Goal: Communication & Community: Answer question/provide support

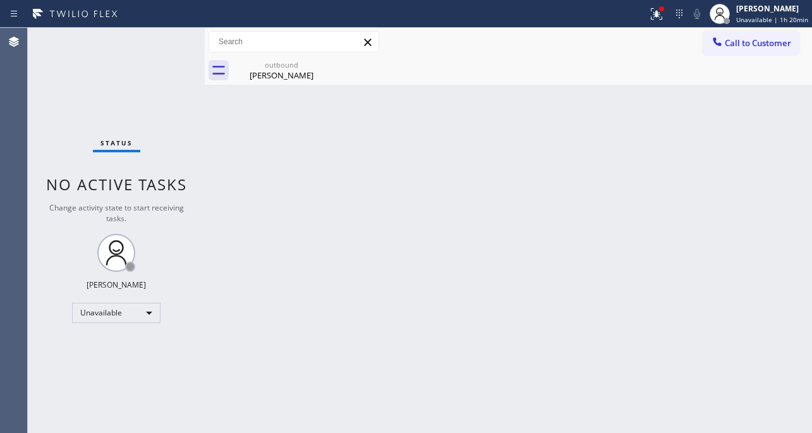
click at [130, 313] on div "Unavailable" at bounding box center [116, 313] width 88 height 20
click at [104, 379] on li "Break" at bounding box center [116, 376] width 86 height 15
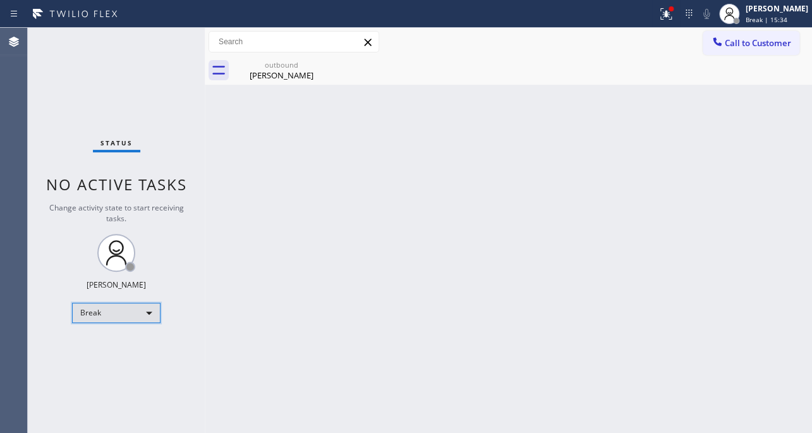
click at [119, 310] on div "Break" at bounding box center [116, 313] width 88 height 20
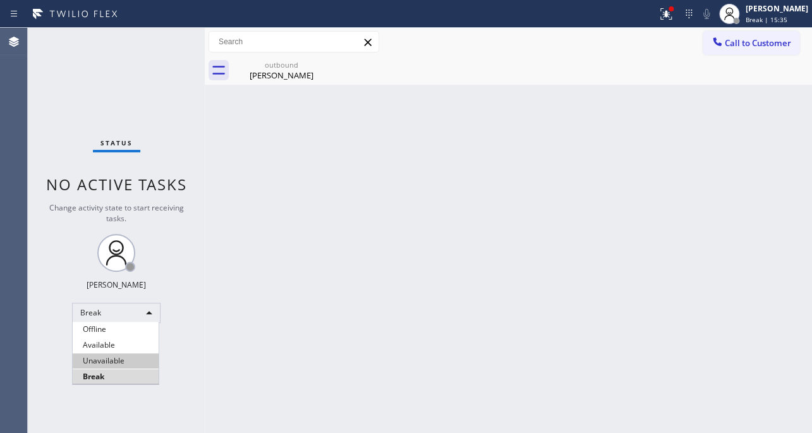
click at [116, 360] on li "Unavailable" at bounding box center [116, 360] width 86 height 15
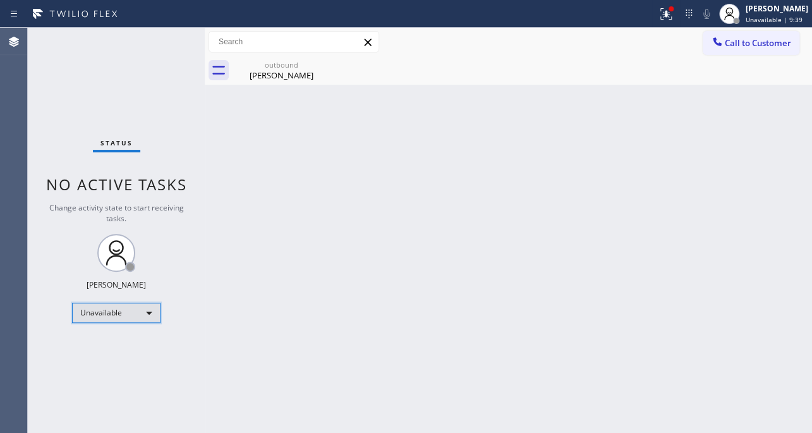
click at [126, 309] on div "Unavailable" at bounding box center [116, 313] width 88 height 20
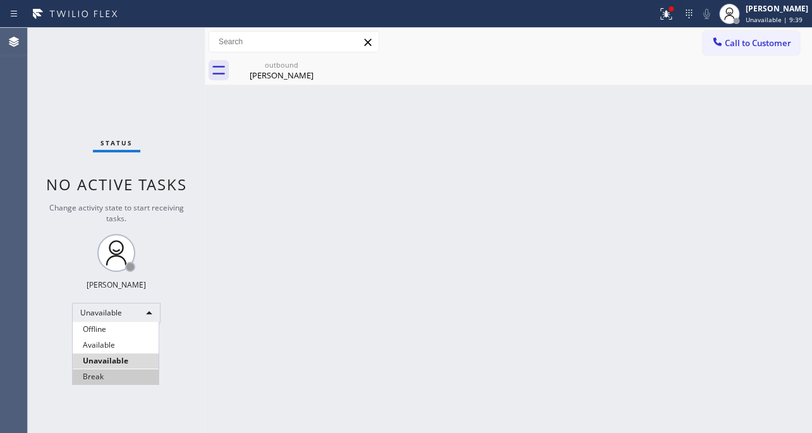
click at [115, 373] on li "Break" at bounding box center [116, 376] width 86 height 15
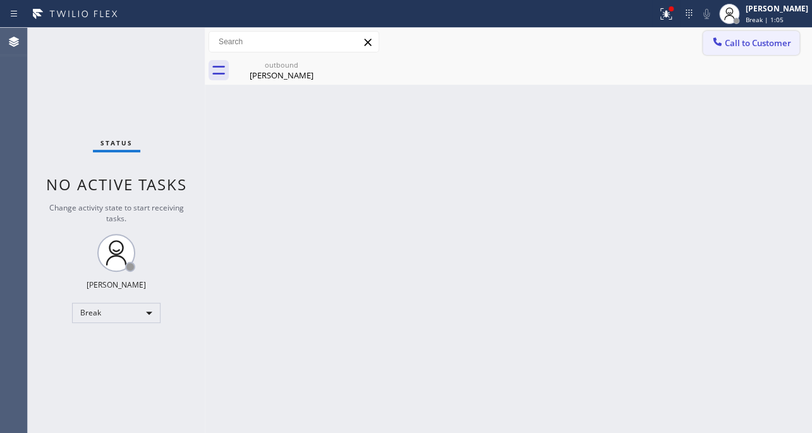
click at [752, 37] on span "Call to Customer" at bounding box center [758, 42] width 66 height 11
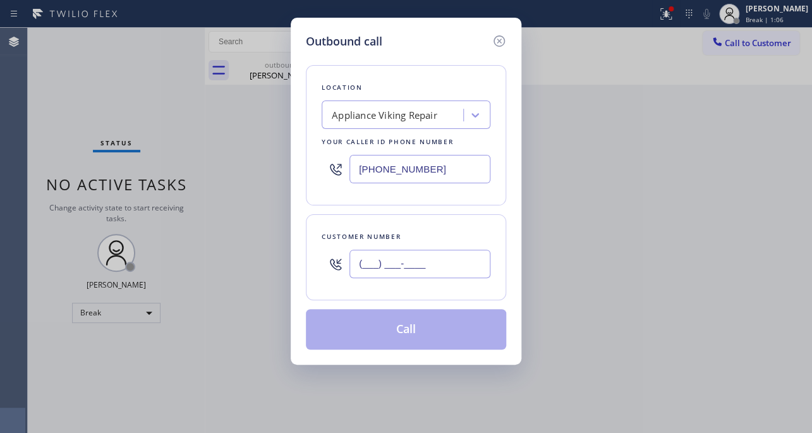
click at [436, 271] on input "(___) ___-____" at bounding box center [419, 264] width 141 height 28
paste input "310) 689-9624"
type input "[PHONE_NUMBER]"
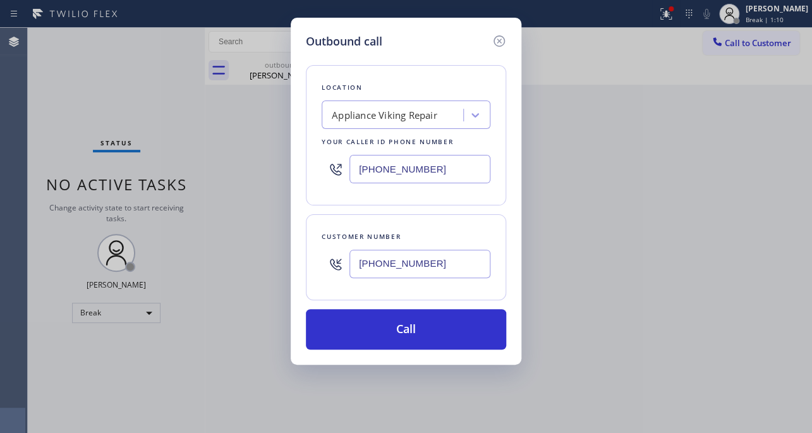
click at [677, 311] on div "Outbound call Location Appliance Viking Repair Your caller id phone number [PHO…" at bounding box center [406, 216] width 812 height 433
drag, startPoint x: 439, startPoint y: 168, endPoint x: 169, endPoint y: 170, distance: 269.7
click at [169, 169] on div "Outbound call Location Appliance Viking Repair Your caller id phone number [PHO…" at bounding box center [406, 216] width 812 height 433
paste input "949) 523-366"
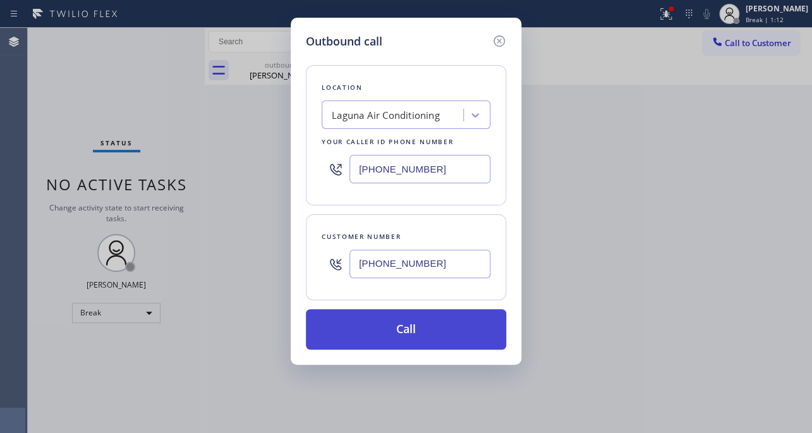
type input "[PHONE_NUMBER]"
click at [400, 329] on button "Call" at bounding box center [406, 329] width 200 height 40
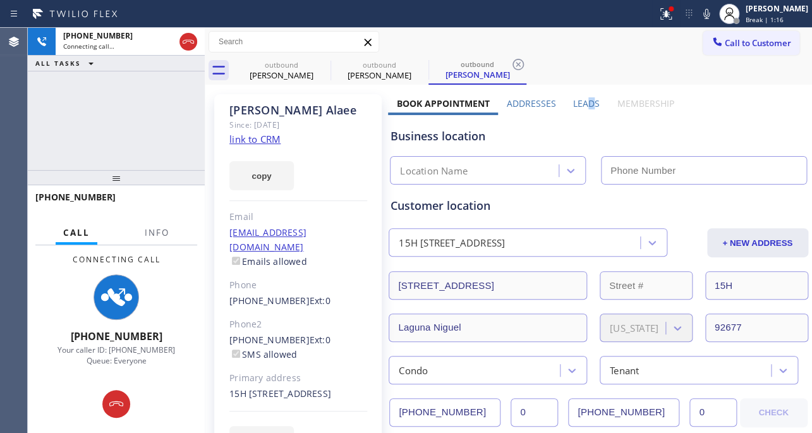
click at [586, 103] on label "Leads" at bounding box center [586, 103] width 27 height 12
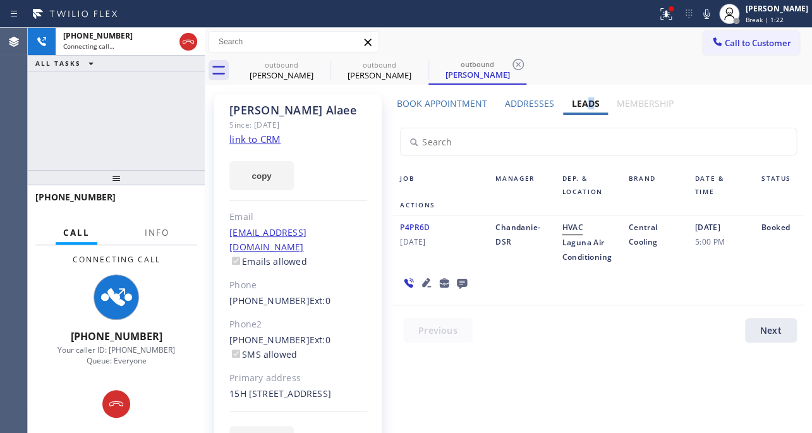
click at [269, 136] on link "link to CRM" at bounding box center [254, 139] width 51 height 13
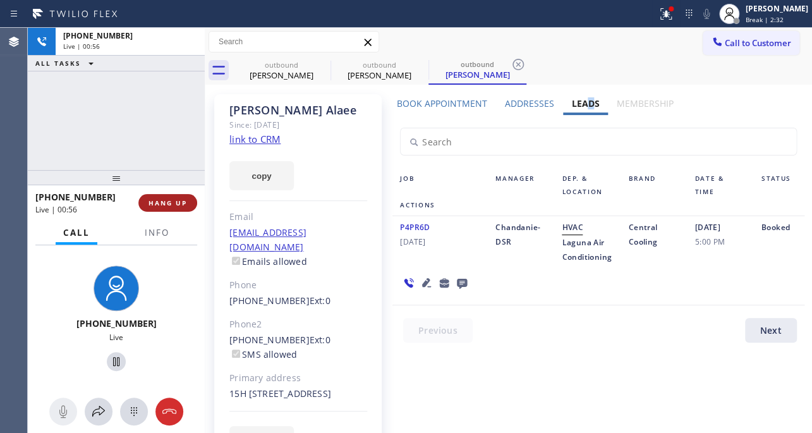
click at [161, 203] on span "HANG UP" at bounding box center [167, 202] width 39 height 9
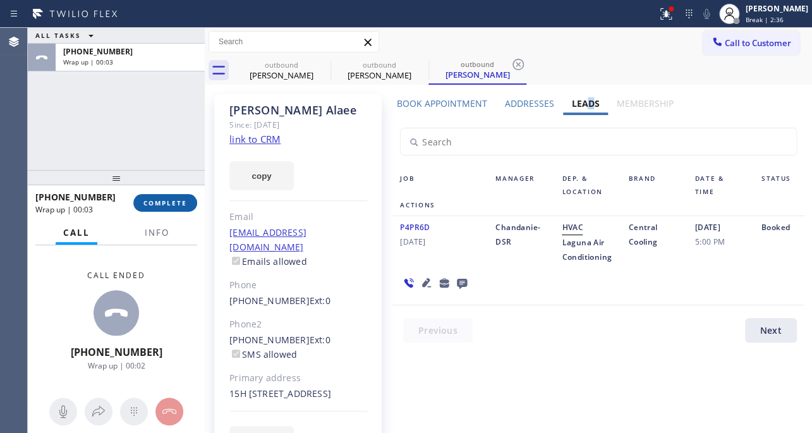
click at [153, 200] on span "COMPLETE" at bounding box center [165, 202] width 44 height 9
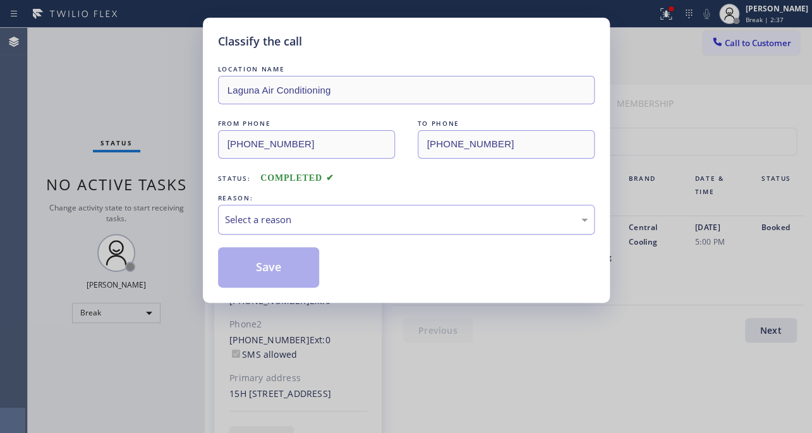
click at [350, 210] on div "Select a reason" at bounding box center [406, 220] width 376 height 30
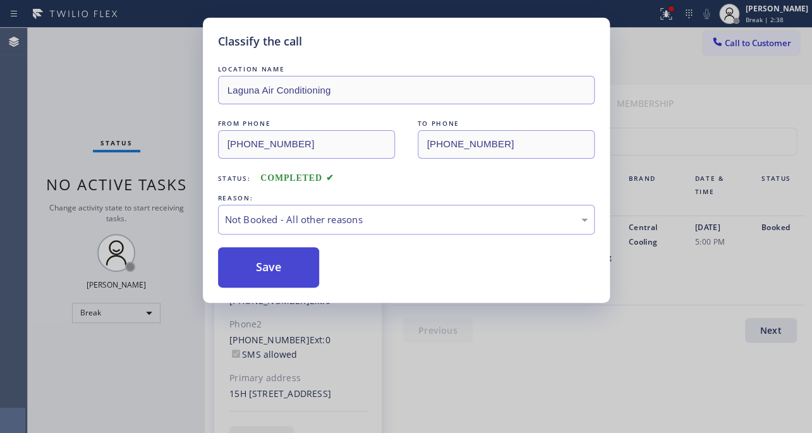
click at [251, 268] on button "Save" at bounding box center [269, 267] width 102 height 40
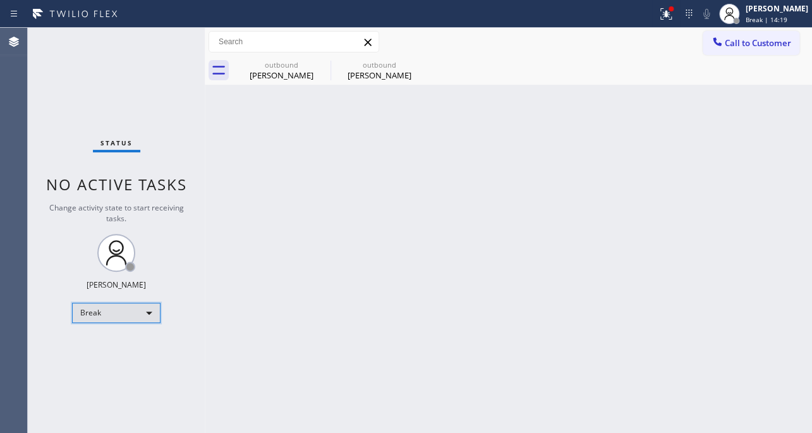
click at [124, 309] on div "Break" at bounding box center [116, 313] width 88 height 20
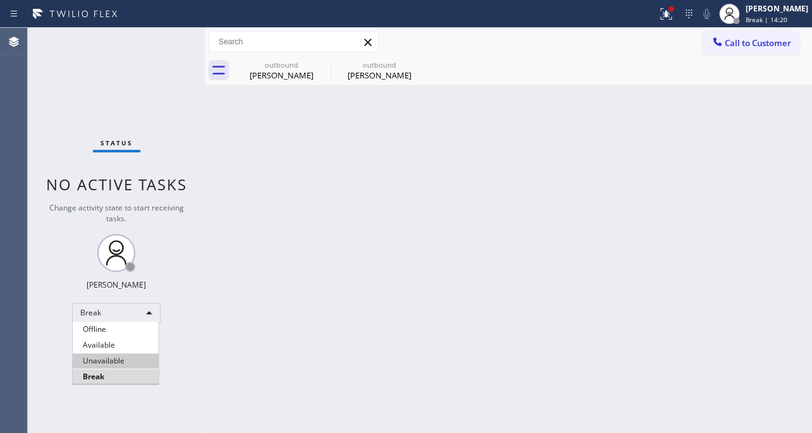
click at [125, 363] on li "Unavailable" at bounding box center [116, 360] width 86 height 15
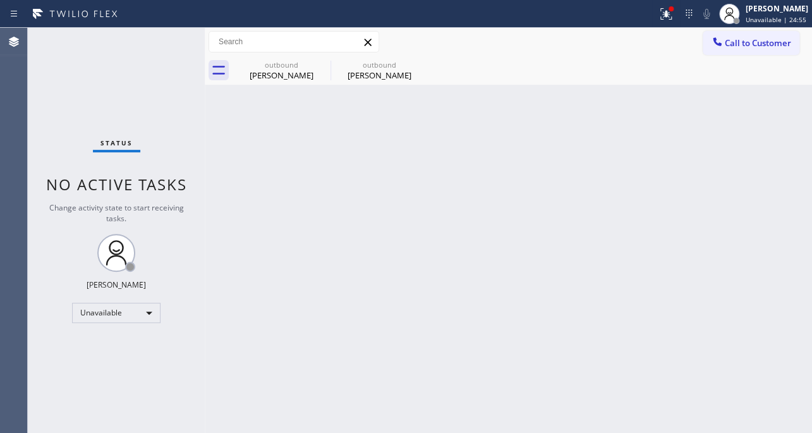
click at [609, 352] on div "Back to Dashboard Change Sender ID Customers Technicians Select a contact Outbo…" at bounding box center [508, 230] width 607 height 405
click at [728, 39] on span "Call to Customer" at bounding box center [758, 42] width 66 height 11
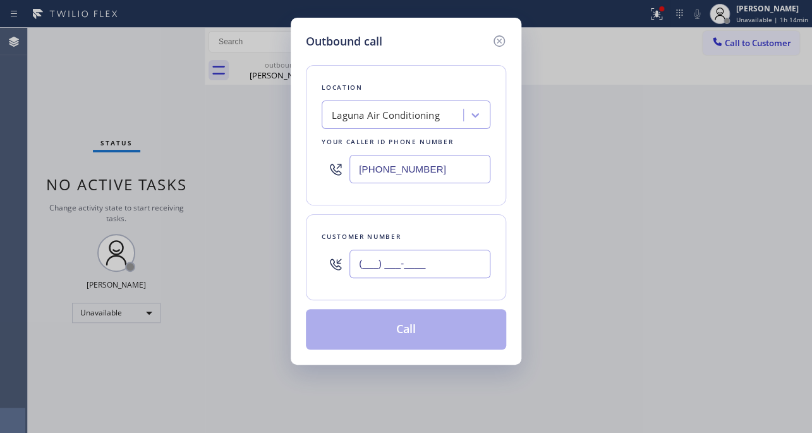
click at [454, 255] on input "(___) ___-____" at bounding box center [419, 264] width 141 height 28
paste input "310) 283-9622"
type input "[PHONE_NUMBER]"
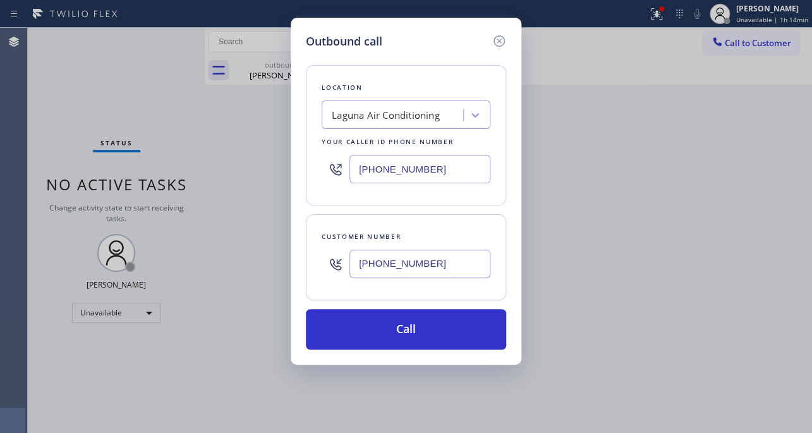
drag, startPoint x: 439, startPoint y: 180, endPoint x: 302, endPoint y: 174, distance: 137.2
click at [302, 174] on div "Outbound call Location [GEOGRAPHIC_DATA] Conditioning Your caller id phone numb…" at bounding box center [406, 191] width 231 height 347
paste input "617) 219-925"
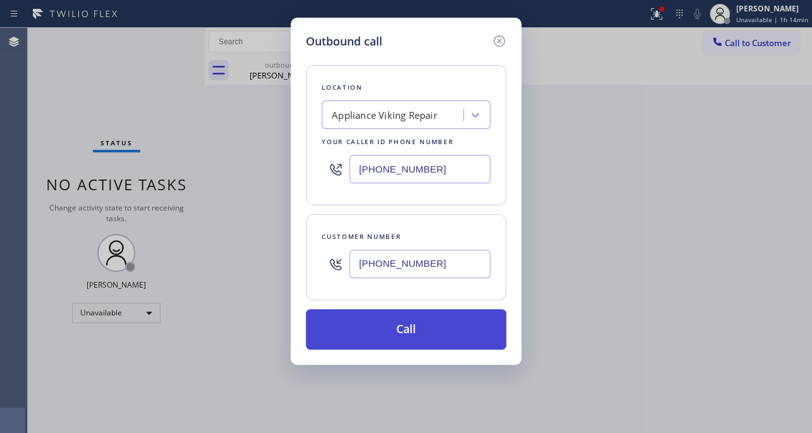
type input "[PHONE_NUMBER]"
click at [428, 335] on button "Call" at bounding box center [406, 329] width 200 height 40
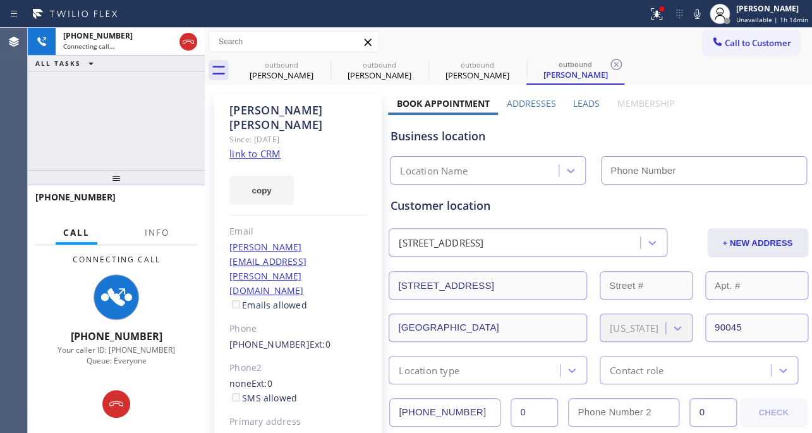
click at [577, 102] on label "Leads" at bounding box center [586, 103] width 27 height 12
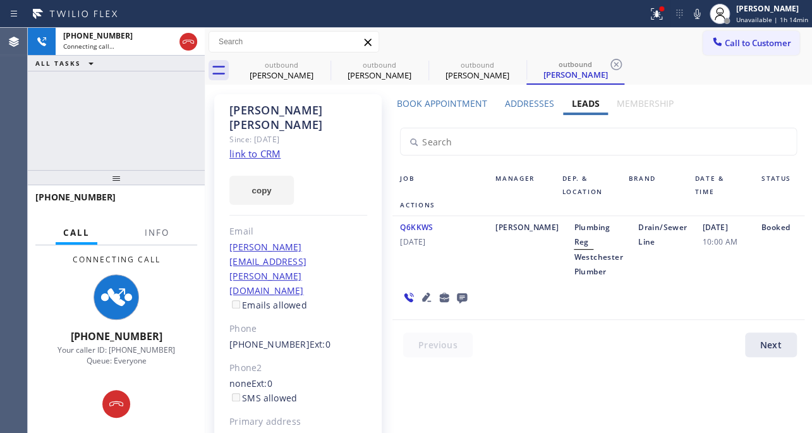
click at [424, 298] on icon at bounding box center [426, 296] width 9 height 9
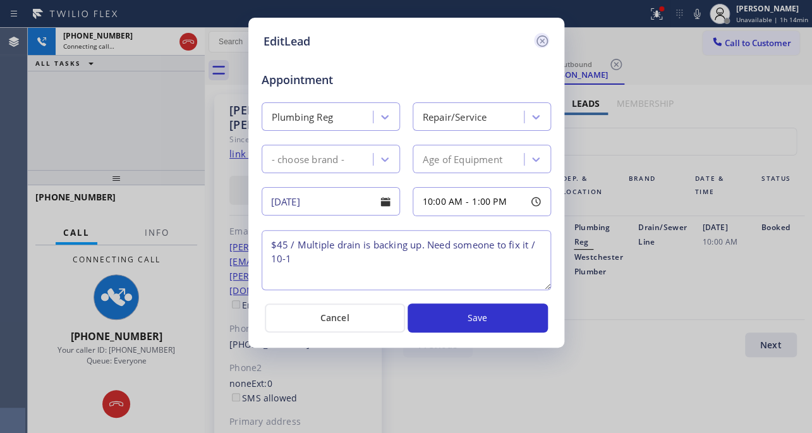
click at [543, 37] on icon at bounding box center [541, 40] width 15 height 15
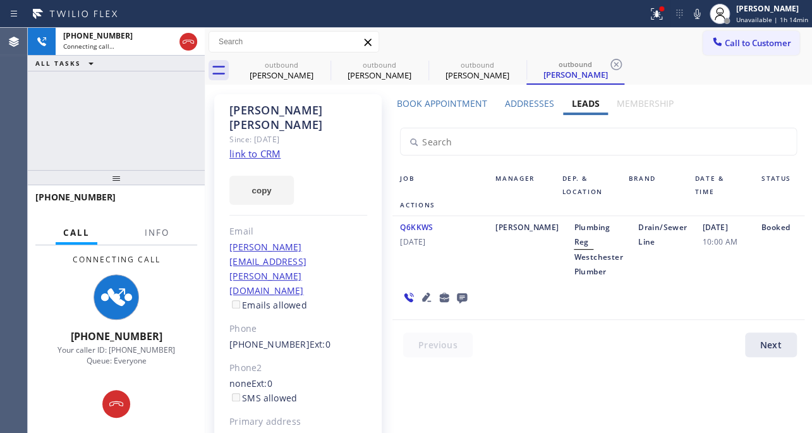
click at [461, 300] on icon at bounding box center [462, 298] width 10 height 10
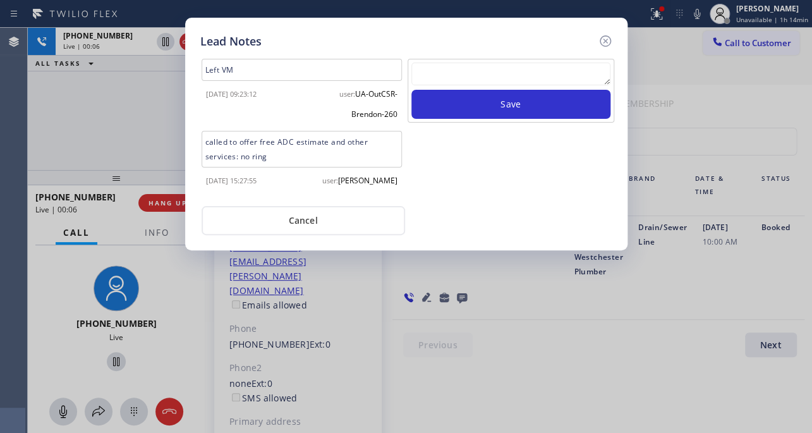
click at [543, 78] on textarea at bounding box center [510, 74] width 199 height 23
paste textarea "Routed to Voice mail// If CX will call back please transfer to me- Love:*"
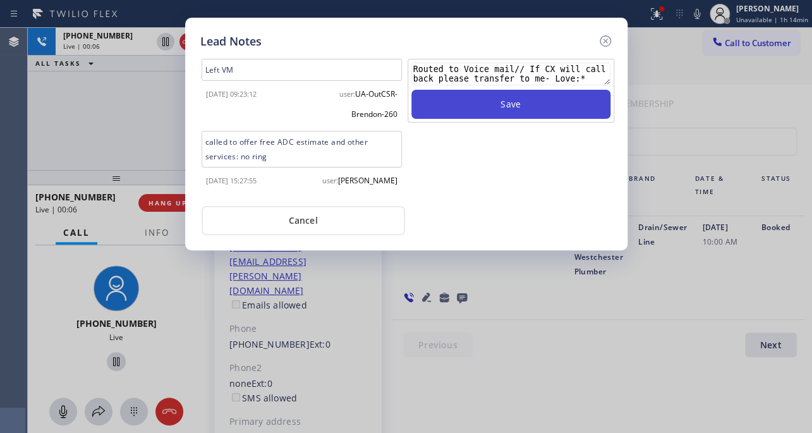
scroll to position [8, 0]
type textarea "Routed to Voice mail// If CX will call back please transfer to me- Love:*"
click at [522, 104] on button "Save" at bounding box center [510, 104] width 199 height 29
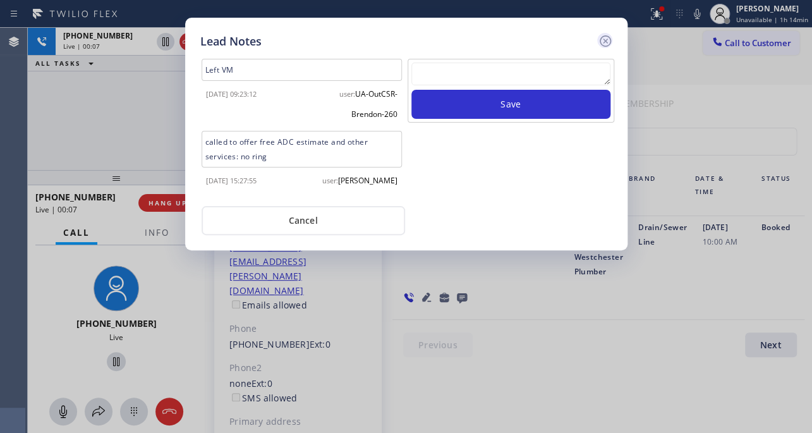
scroll to position [0, 0]
click at [602, 39] on icon at bounding box center [605, 40] width 15 height 15
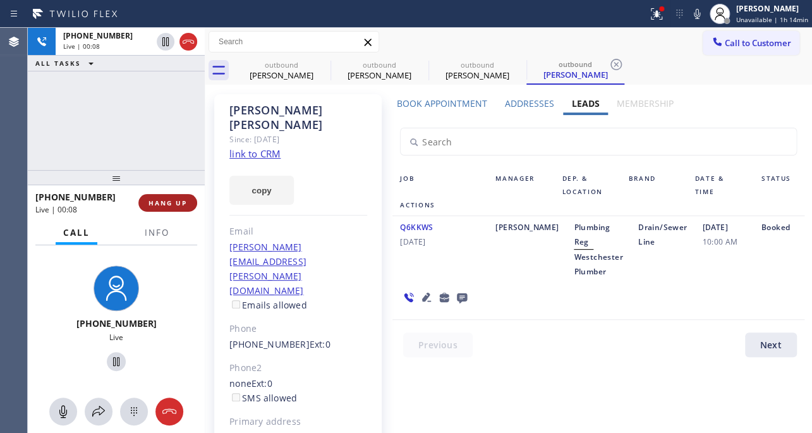
click at [157, 203] on span "HANG UP" at bounding box center [167, 202] width 39 height 9
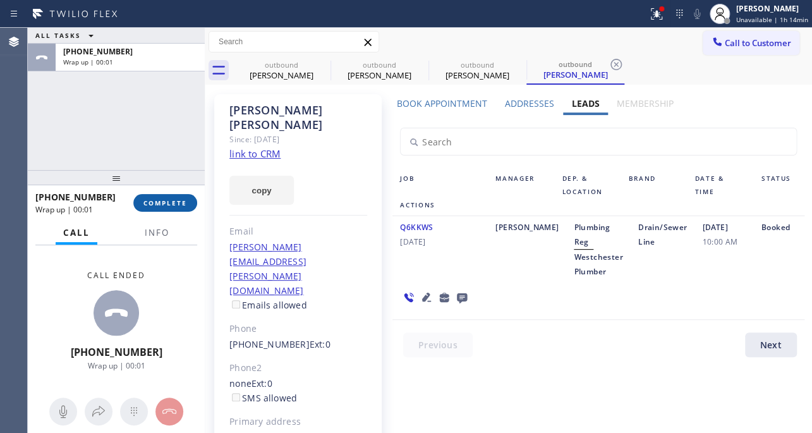
click at [164, 198] on span "COMPLETE" at bounding box center [165, 202] width 44 height 9
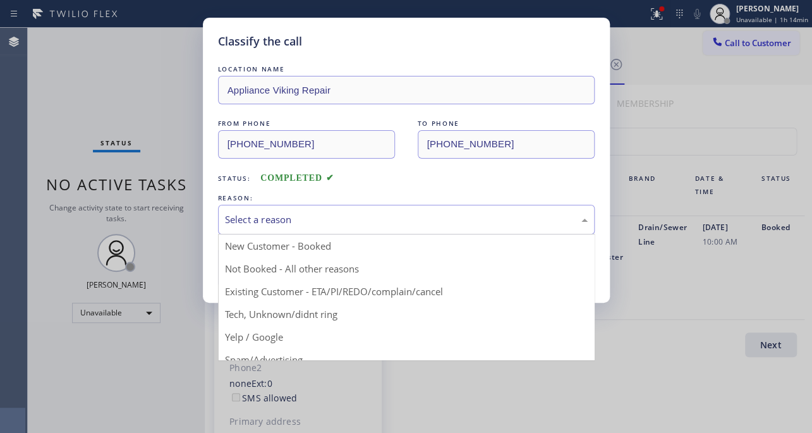
click at [361, 224] on div "Select a reason" at bounding box center [406, 219] width 363 height 15
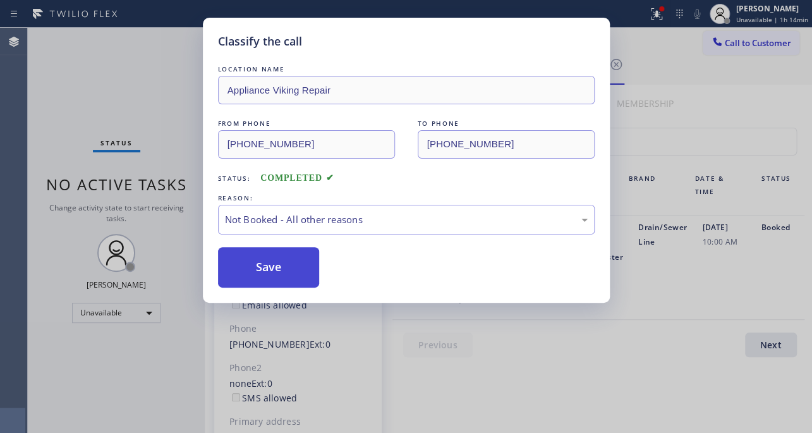
click at [286, 262] on button "Save" at bounding box center [269, 267] width 102 height 40
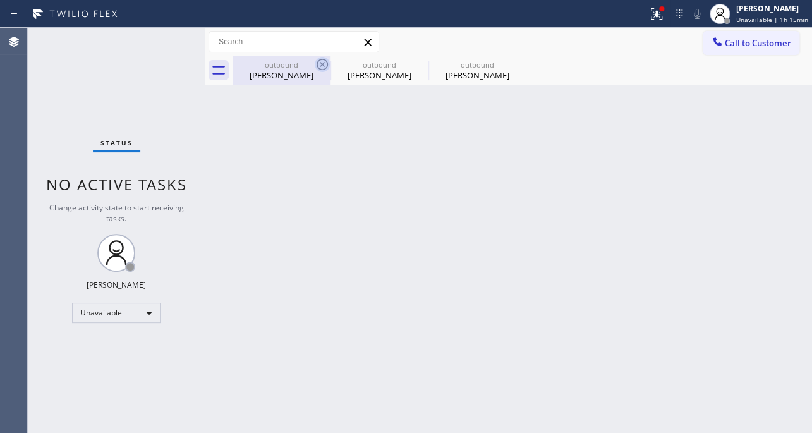
click at [322, 64] on icon at bounding box center [321, 64] width 11 height 11
click at [0, 0] on icon at bounding box center [0, 0] width 0 height 0
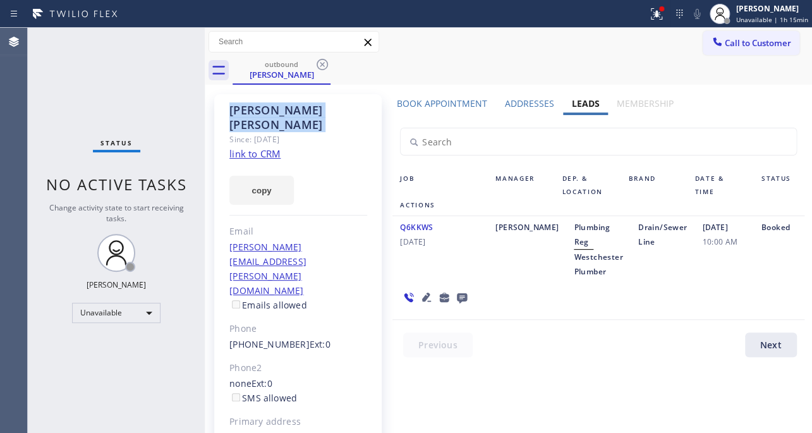
click at [322, 64] on icon at bounding box center [321, 64] width 11 height 11
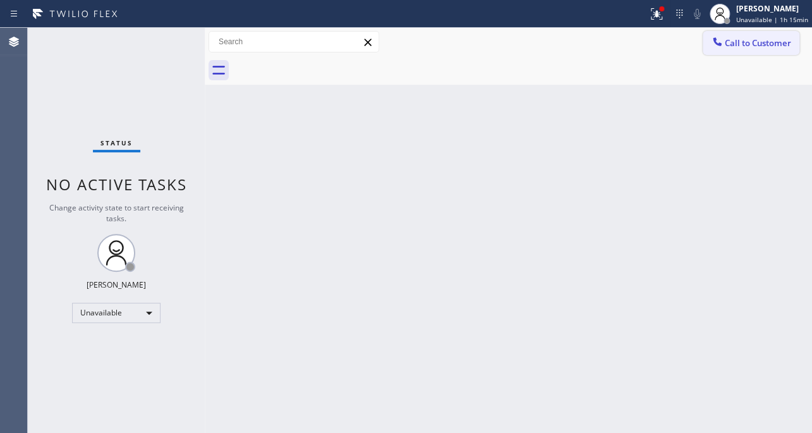
click at [747, 42] on span "Call to Customer" at bounding box center [758, 42] width 66 height 11
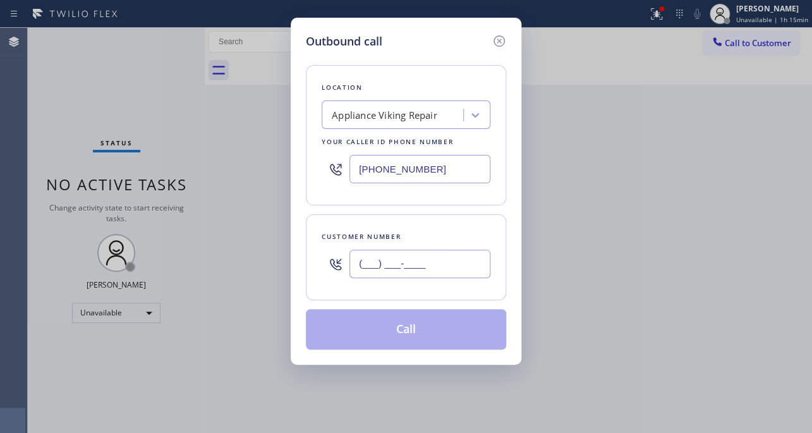
click at [450, 263] on input "(___) ___-____" at bounding box center [419, 264] width 141 height 28
paste input "951) 203-0858"
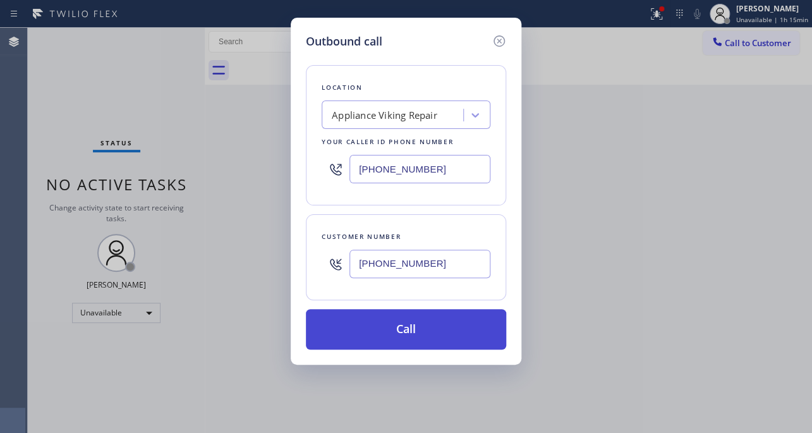
type input "[PHONE_NUMBER]"
click at [407, 328] on button "Call" at bounding box center [406, 329] width 200 height 40
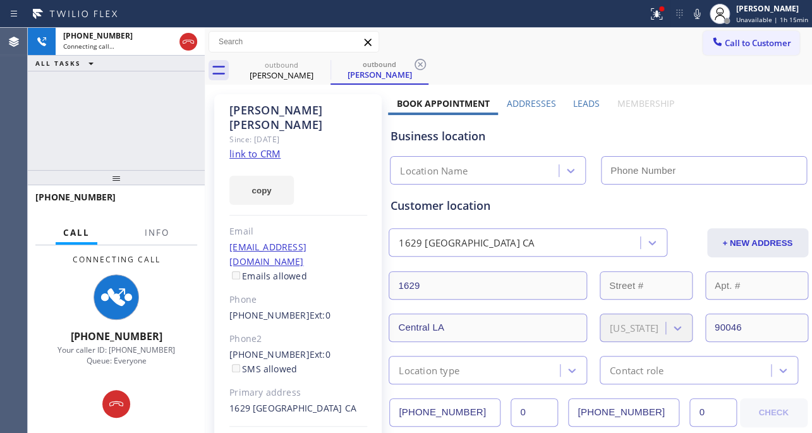
type input "[PHONE_NUMBER]"
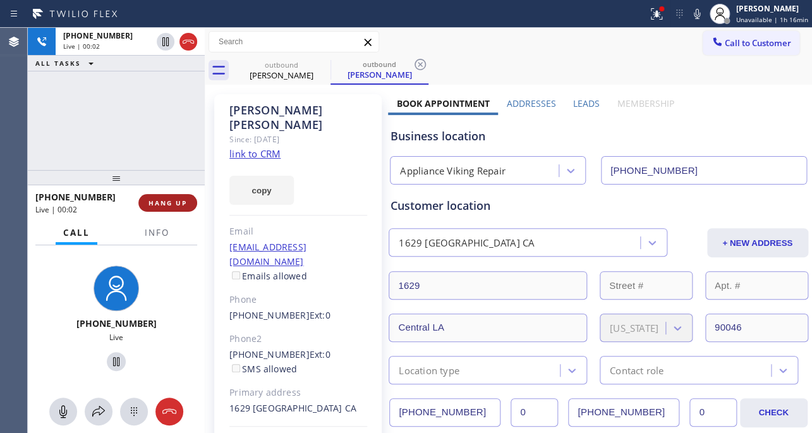
click at [178, 198] on span "HANG UP" at bounding box center [167, 202] width 39 height 9
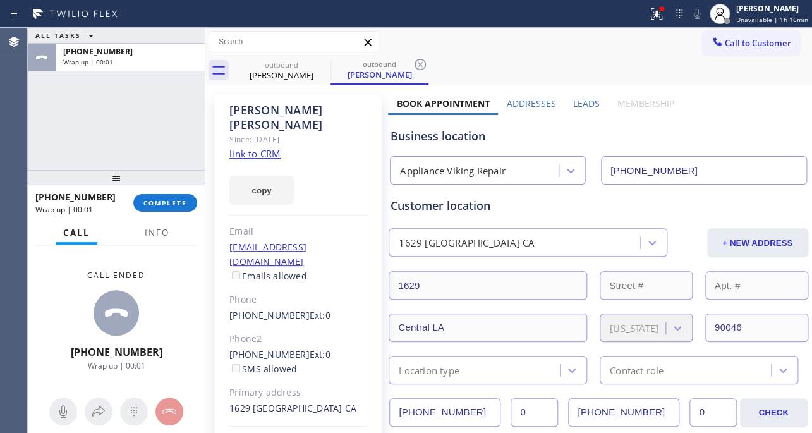
click at [579, 101] on label "Leads" at bounding box center [586, 103] width 27 height 12
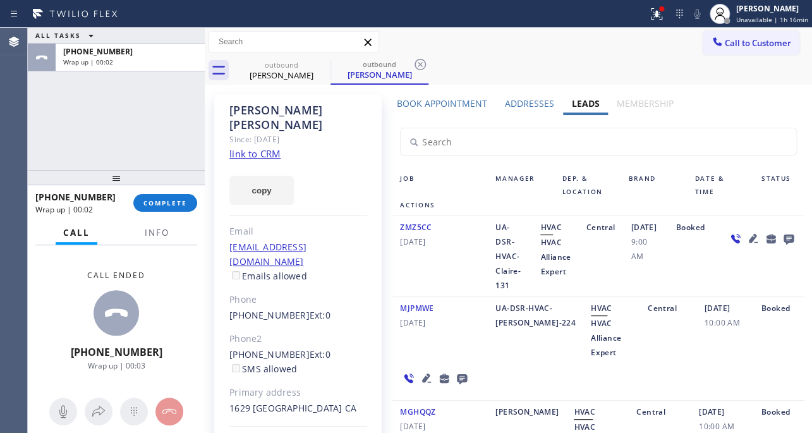
click at [745, 246] on icon at bounding box center [752, 238] width 15 height 15
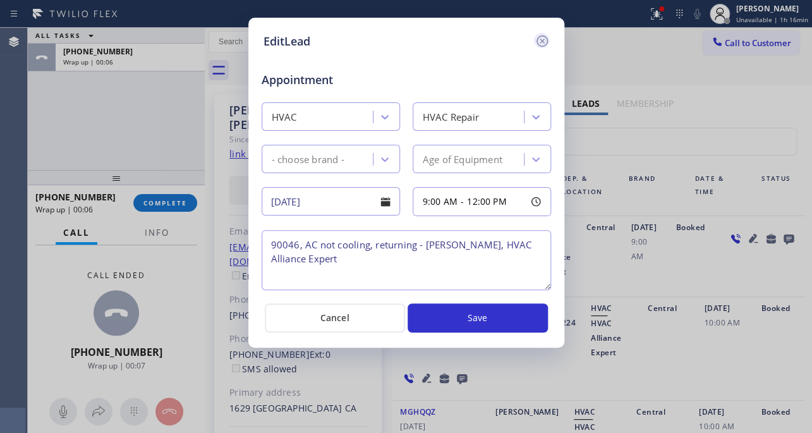
click at [543, 41] on icon at bounding box center [541, 40] width 15 height 15
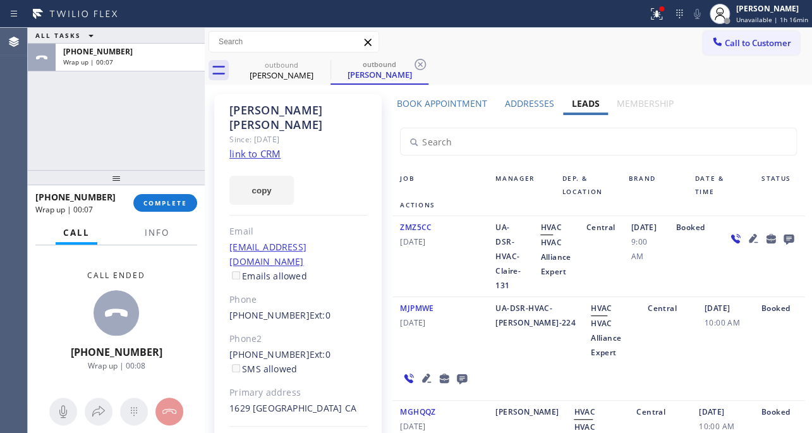
click at [783, 244] on icon at bounding box center [788, 239] width 10 height 10
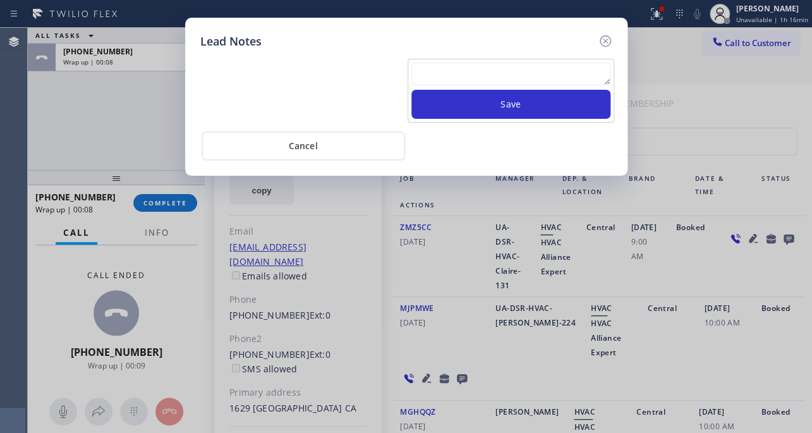
click at [500, 75] on textarea at bounding box center [510, 74] width 199 height 23
paste textarea "Routed to Voice mail// If CX will call back please transfer to me- Love:*"
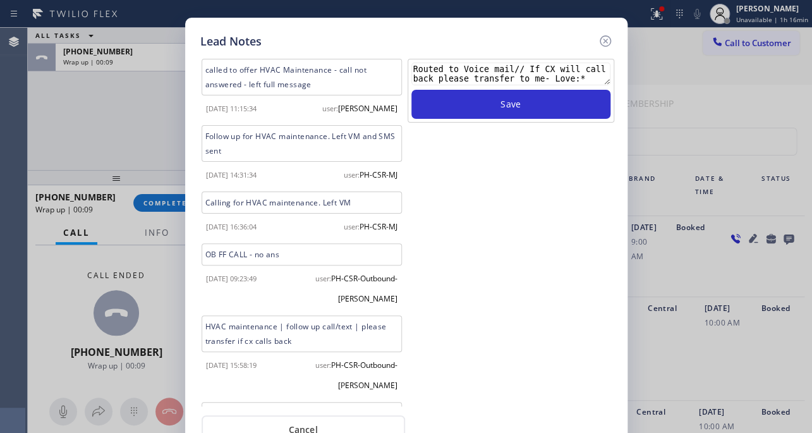
scroll to position [8, 0]
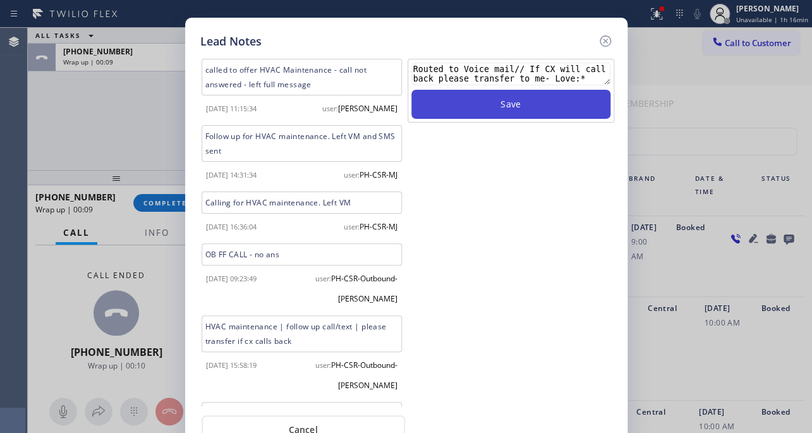
type textarea "Routed to Voice mail// If CX will call back please transfer to me- Love:*"
click at [503, 104] on button "Save" at bounding box center [510, 104] width 199 height 29
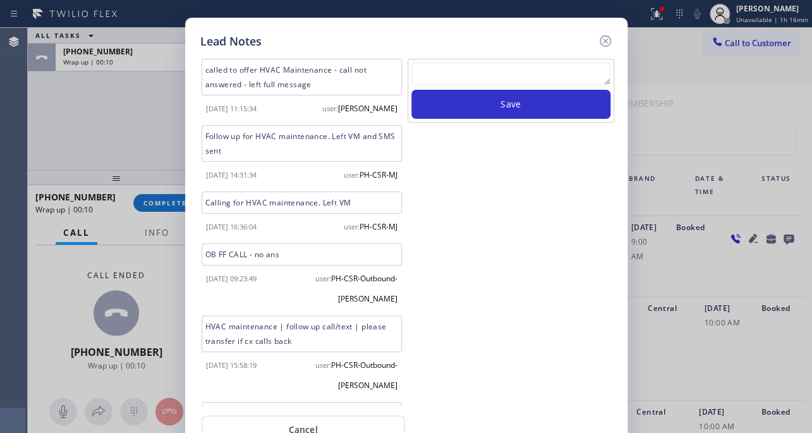
scroll to position [0, 0]
click at [603, 38] on icon at bounding box center [605, 40] width 15 height 15
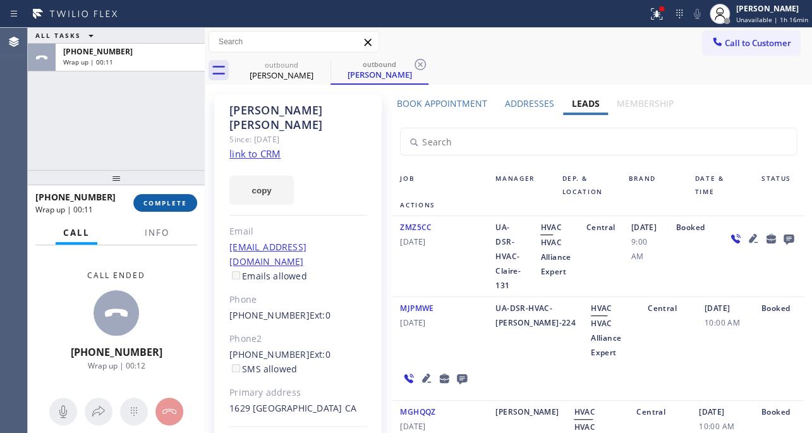
click at [167, 195] on button "COMPLETE" at bounding box center [165, 203] width 64 height 18
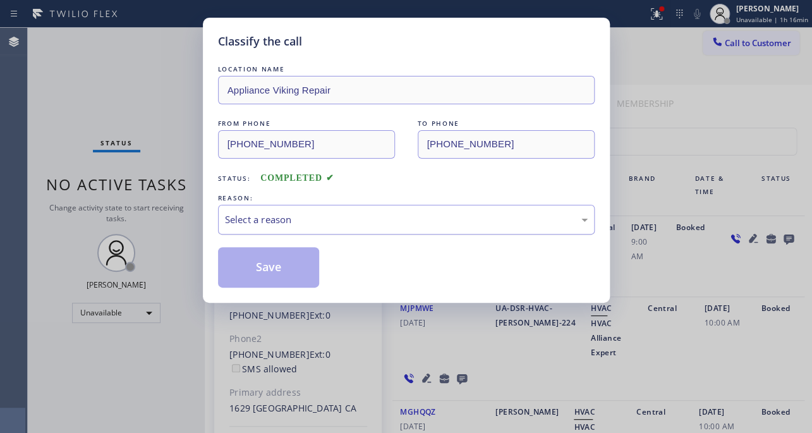
click at [333, 207] on div "Select a reason" at bounding box center [406, 220] width 376 height 30
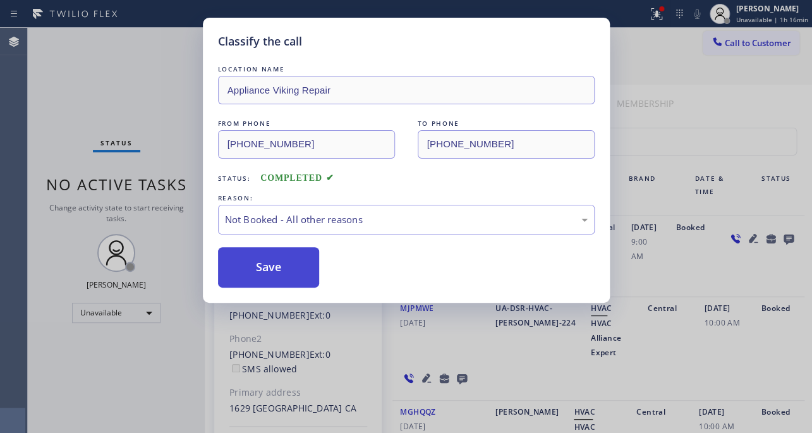
click at [272, 264] on button "Save" at bounding box center [269, 267] width 102 height 40
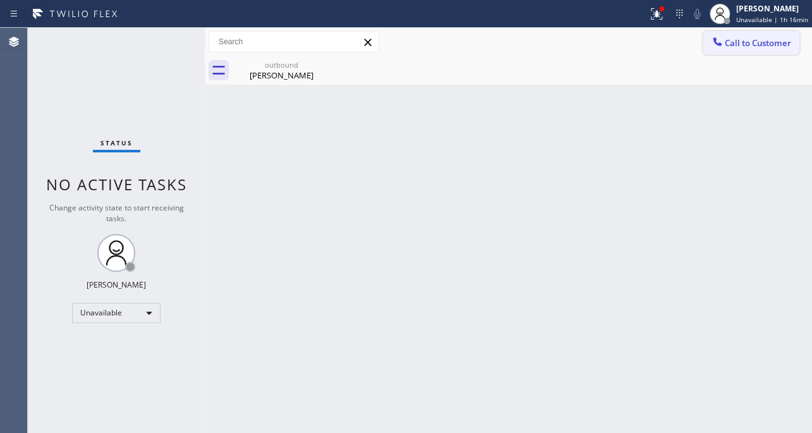
click at [764, 49] on button "Call to Customer" at bounding box center [750, 43] width 97 height 24
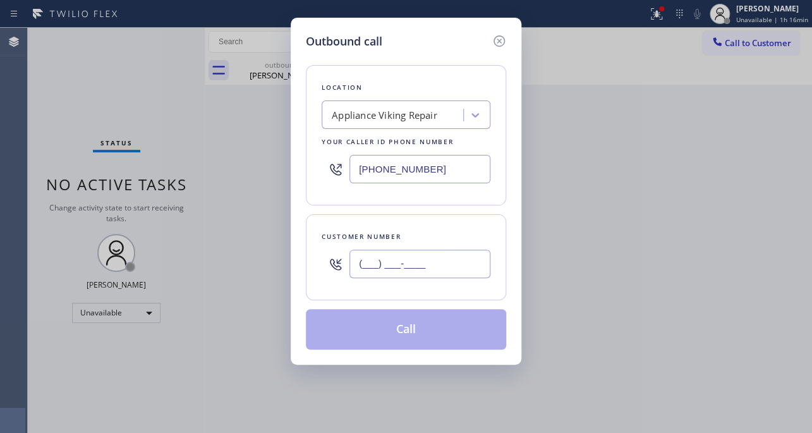
click at [423, 258] on input "(___) ___-____" at bounding box center [419, 264] width 141 height 28
paste input "310) 890-1993"
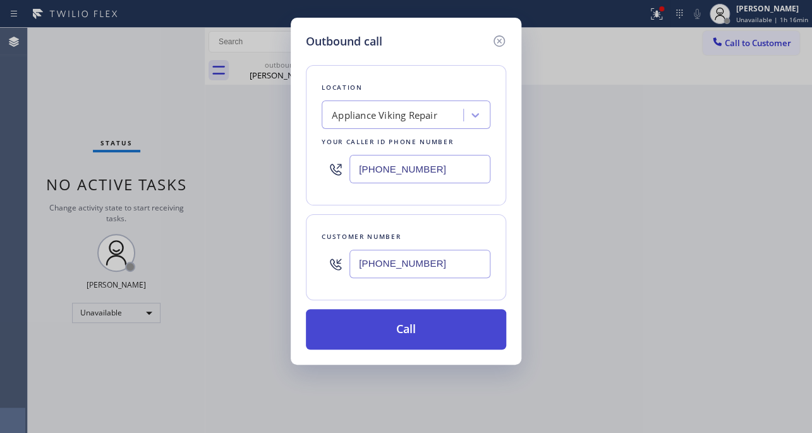
type input "[PHONE_NUMBER]"
click at [419, 324] on button "Call" at bounding box center [406, 329] width 200 height 40
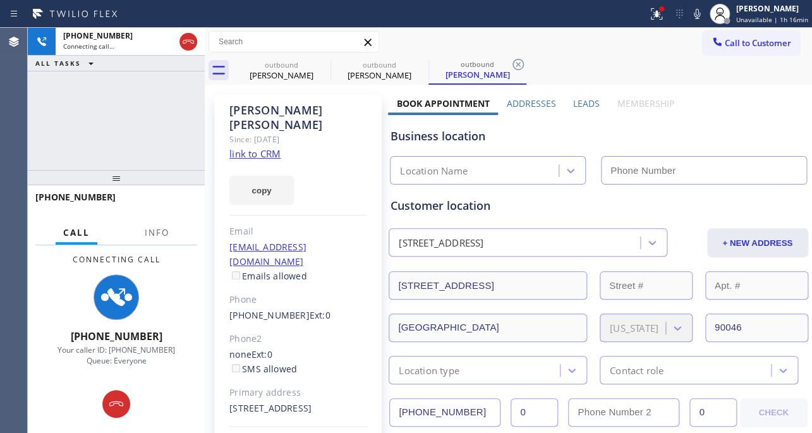
type input "[PHONE_NUMBER]"
click at [576, 102] on label "Leads" at bounding box center [586, 103] width 27 height 12
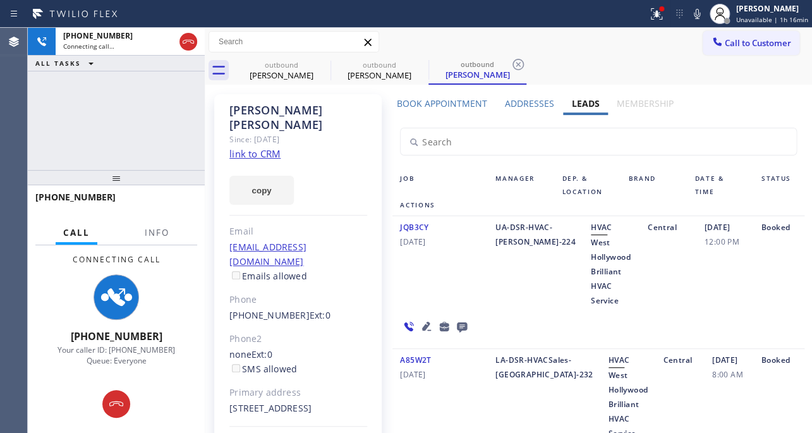
click at [422, 328] on icon at bounding box center [426, 326] width 9 height 9
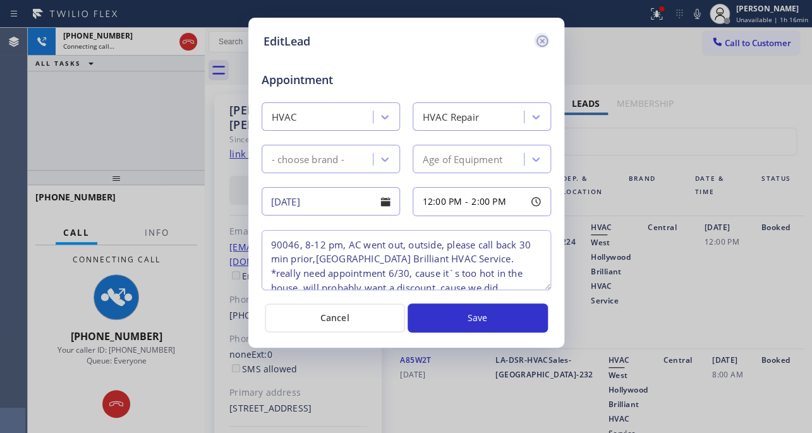
click at [545, 38] on icon at bounding box center [541, 40] width 15 height 15
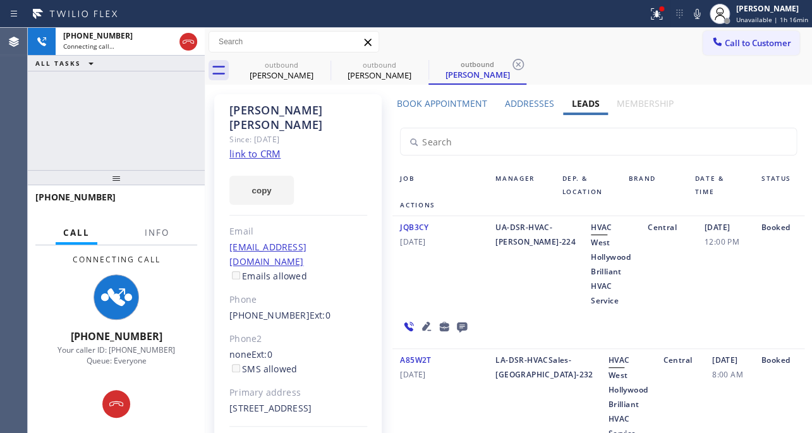
click at [461, 325] on icon at bounding box center [462, 327] width 10 height 10
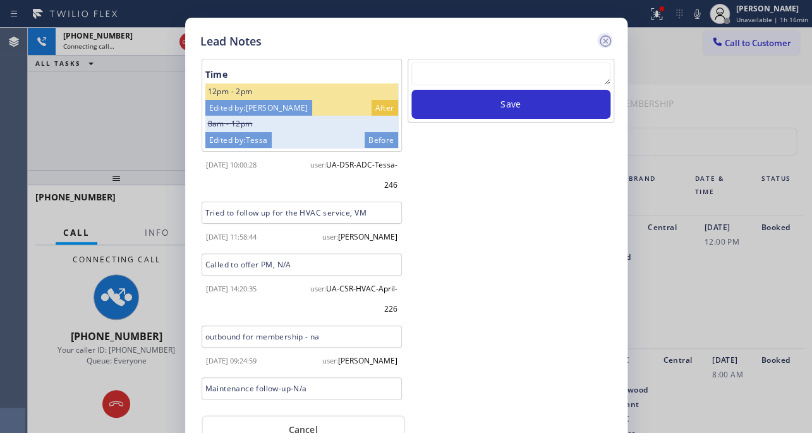
click at [609, 44] on icon at bounding box center [605, 40] width 15 height 15
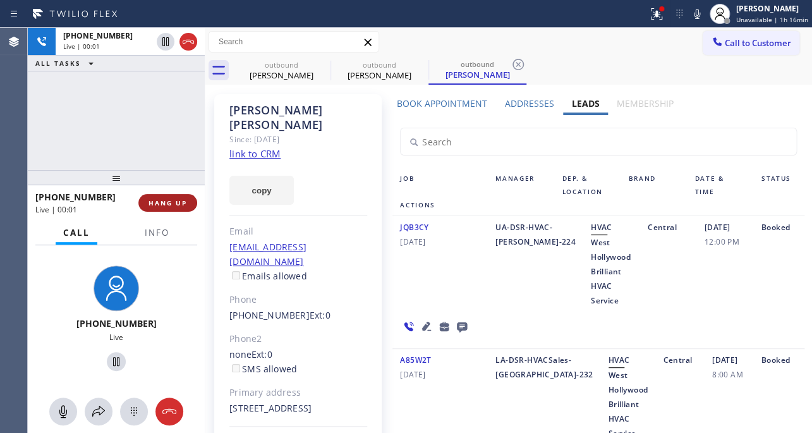
click at [172, 196] on button "HANG UP" at bounding box center [167, 203] width 59 height 18
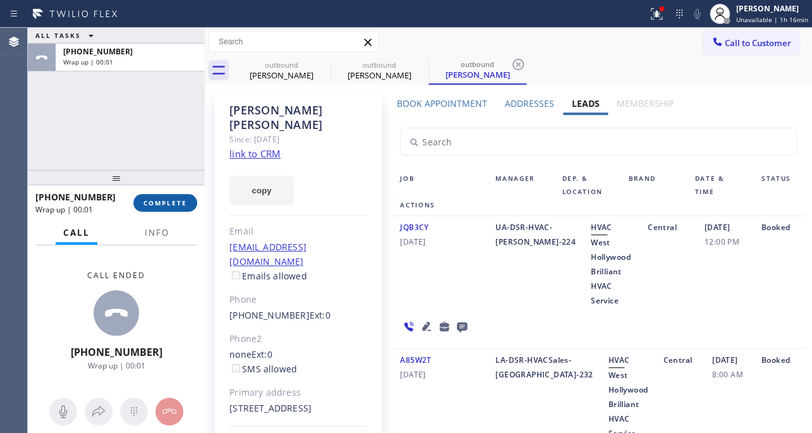
click at [170, 205] on span "COMPLETE" at bounding box center [165, 202] width 44 height 9
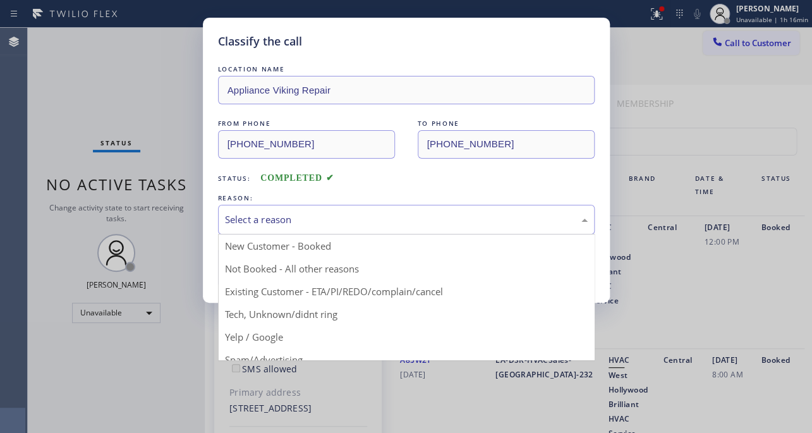
click at [409, 220] on div "Select a reason" at bounding box center [406, 219] width 363 height 15
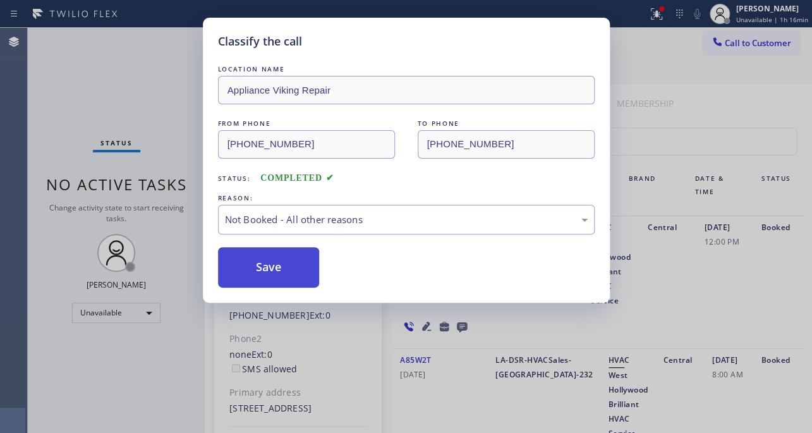
click at [271, 271] on button "Save" at bounding box center [269, 267] width 102 height 40
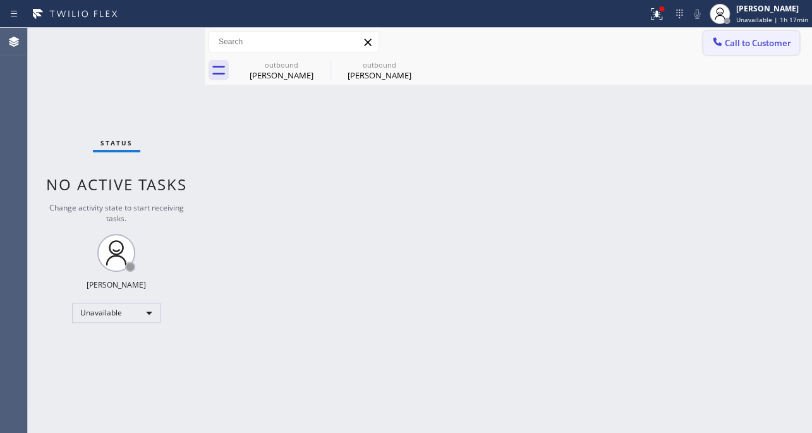
click at [742, 42] on span "Call to Customer" at bounding box center [758, 42] width 66 height 11
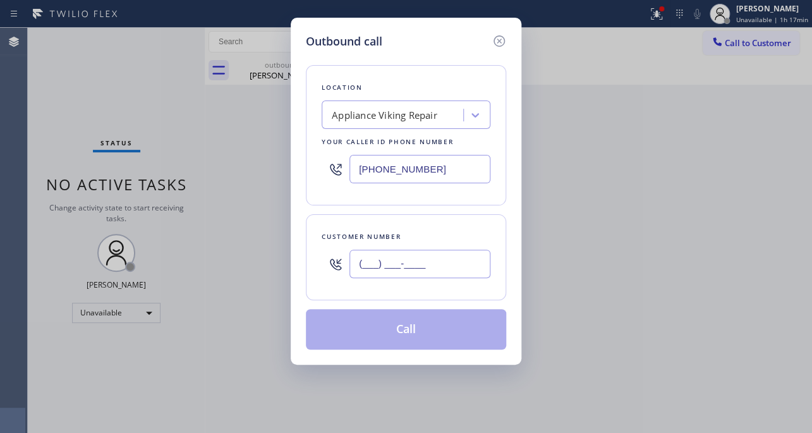
click at [460, 273] on input "(___) ___-____" at bounding box center [419, 264] width 141 height 28
paste input "312) 399-6737"
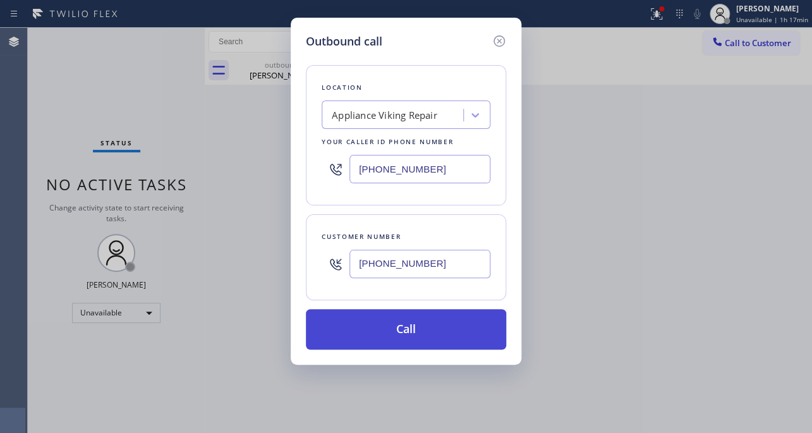
type input "[PHONE_NUMBER]"
click at [414, 333] on button "Call" at bounding box center [406, 329] width 200 height 40
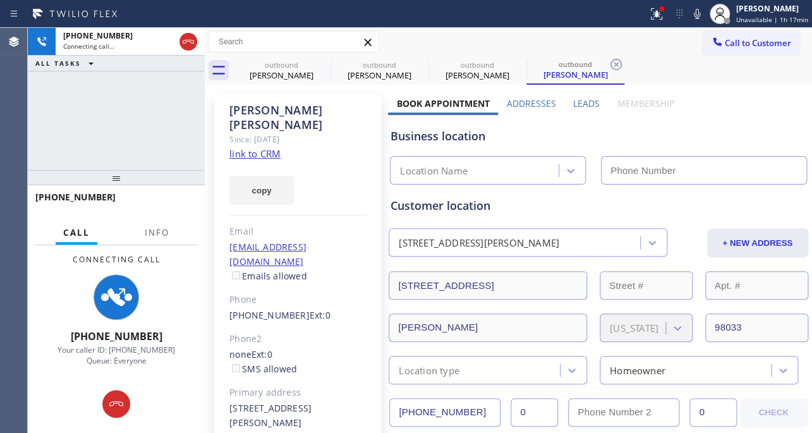
type input "[PHONE_NUMBER]"
click at [581, 108] on label "Leads" at bounding box center [586, 103] width 27 height 12
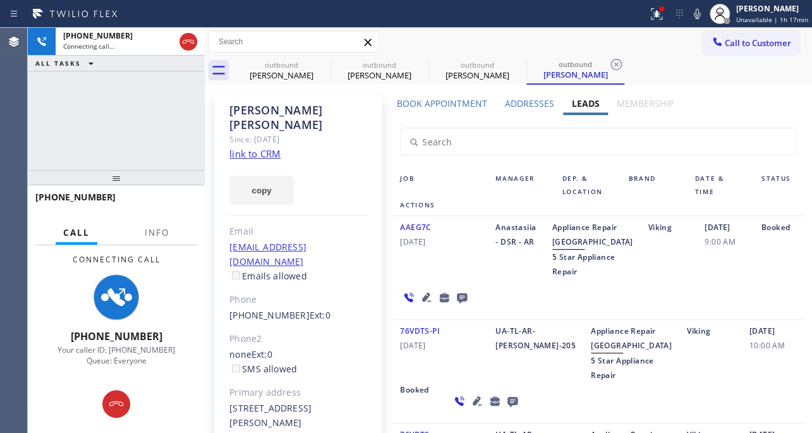
click at [423, 304] on icon at bounding box center [426, 296] width 15 height 15
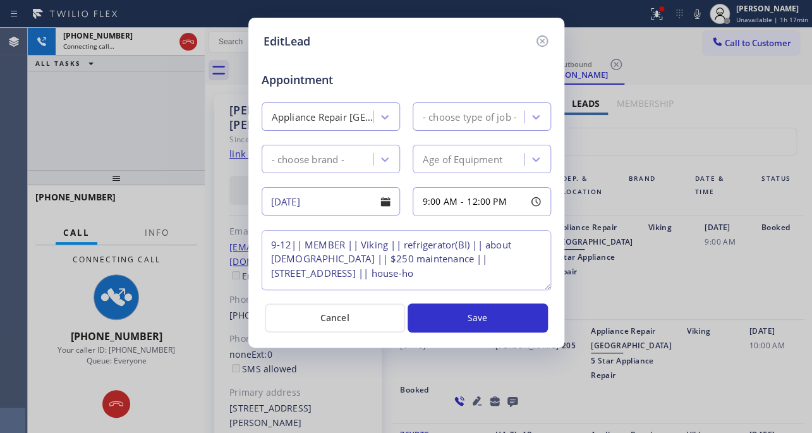
type textarea "9-12|| MEMBER || Viking || refrigerator(BI) || about [DEMOGRAPHIC_DATA] || $250…"
click at [543, 40] on icon at bounding box center [541, 40] width 15 height 15
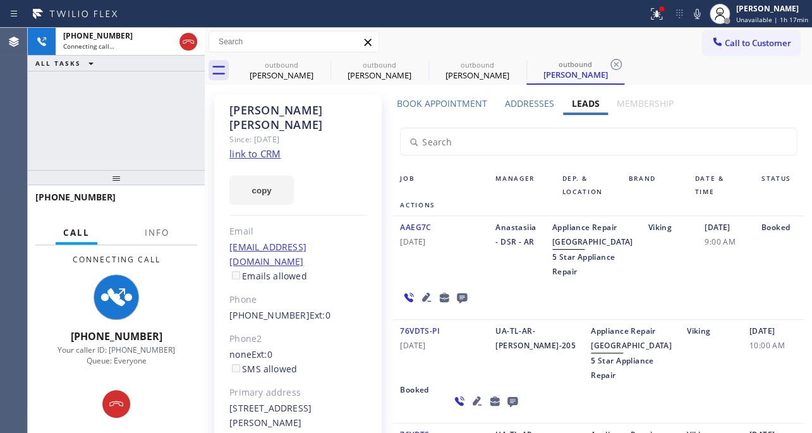
click at [460, 305] on icon at bounding box center [461, 297] width 15 height 16
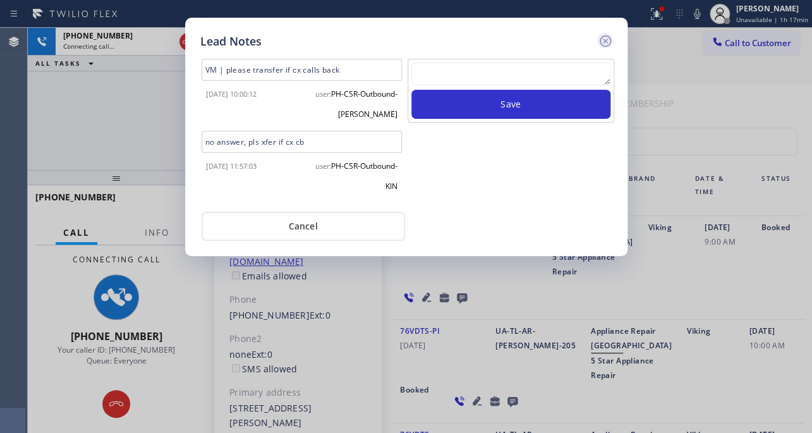
click at [599, 43] on icon at bounding box center [605, 40] width 15 height 15
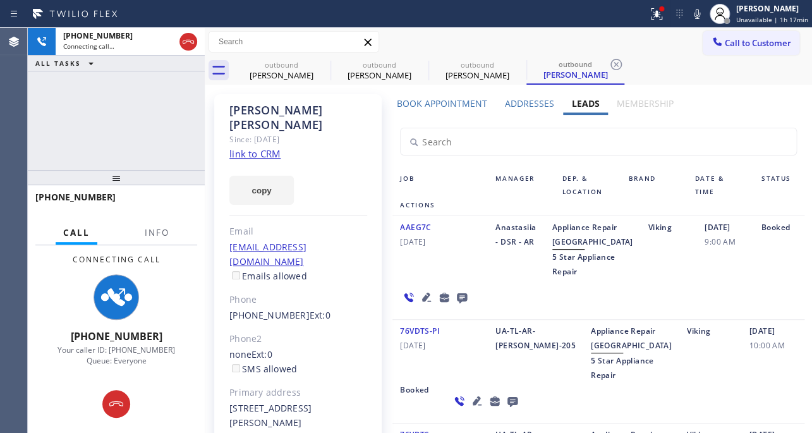
click at [462, 303] on icon at bounding box center [462, 298] width 10 height 10
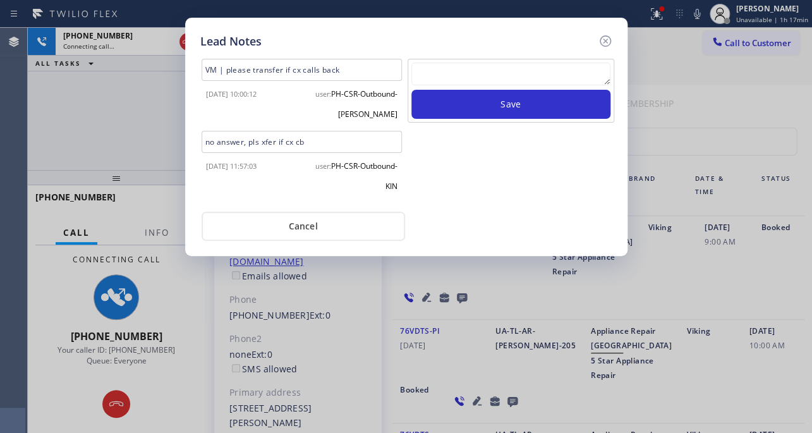
click at [520, 71] on textarea at bounding box center [510, 74] width 199 height 23
paste textarea "Routed to Voice mail// If CX will call back please transfer to me- Love:*"
type textarea "Routed to Voice mail// If CX will call back please transfer to me- Love:*"
drag, startPoint x: 508, startPoint y: 26, endPoint x: 555, endPoint y: 28, distance: 46.8
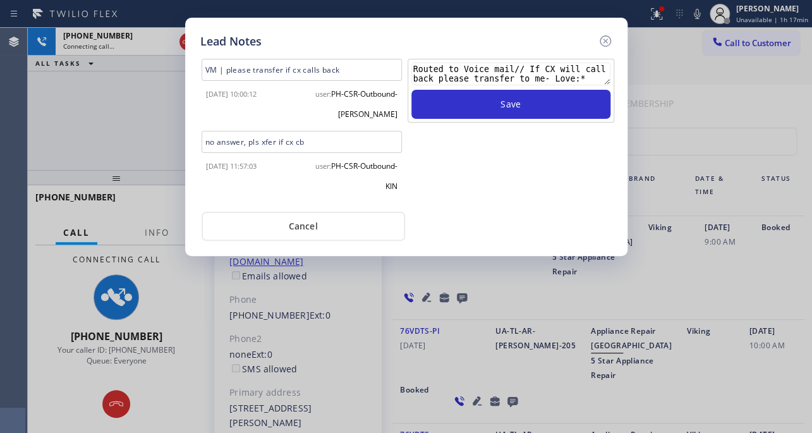
click at [555, 28] on div "Lead Notes VM | please transfer if cx calls back [DATE] 10:00:12 user: PH-CSR-O…" at bounding box center [406, 137] width 442 height 238
click at [448, 77] on textarea "Routed to Voice mail// If CX will call back please transfer to me- Love:*" at bounding box center [510, 74] width 199 height 23
click at [419, 80] on textarea "Routed to Voice mail// If CX will call back please transfer to me- Love:*" at bounding box center [510, 74] width 199 height 23
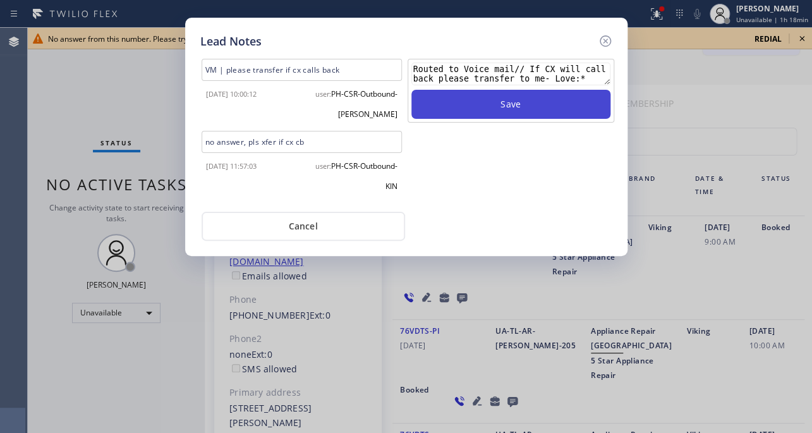
click at [526, 100] on button "Save" at bounding box center [510, 104] width 199 height 29
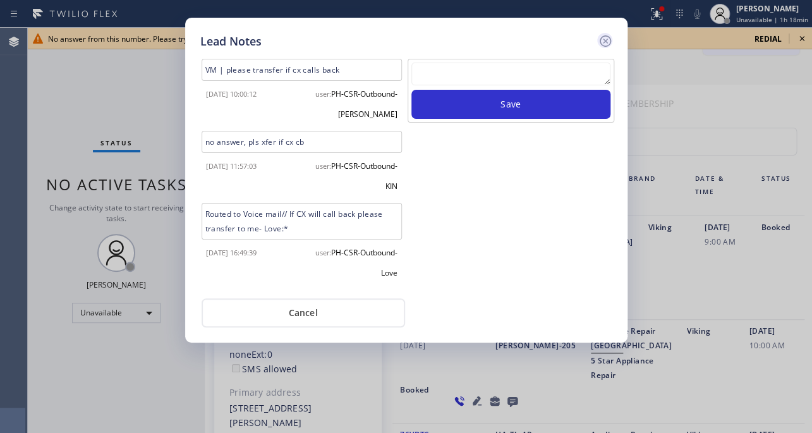
click at [608, 40] on icon at bounding box center [605, 40] width 15 height 15
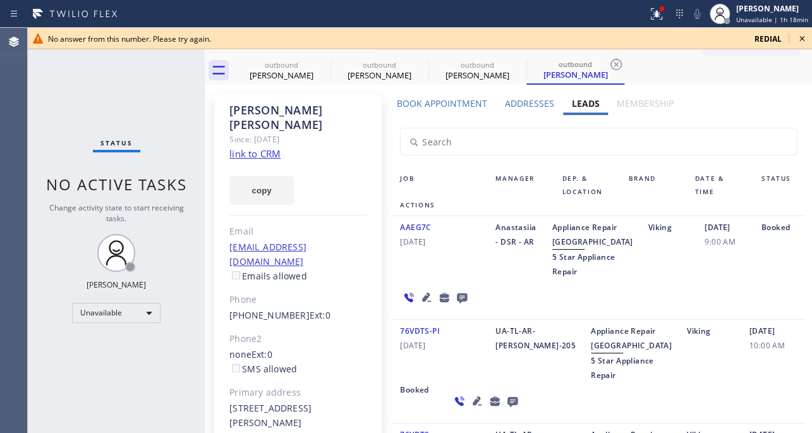
click at [802, 37] on icon at bounding box center [801, 38] width 5 height 5
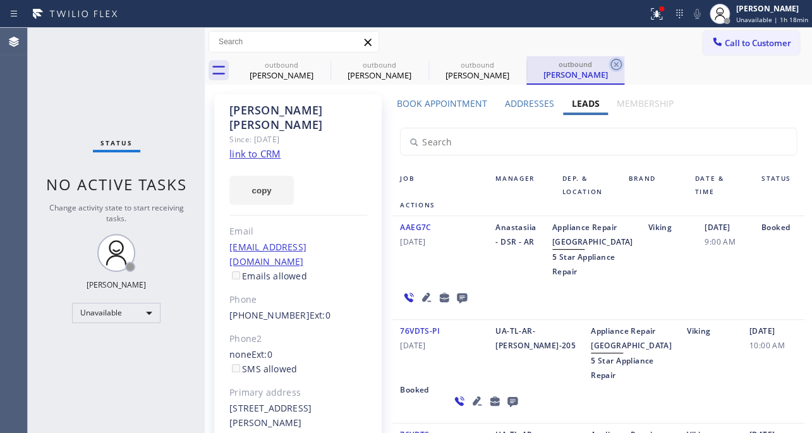
click at [617, 63] on icon at bounding box center [615, 64] width 15 height 15
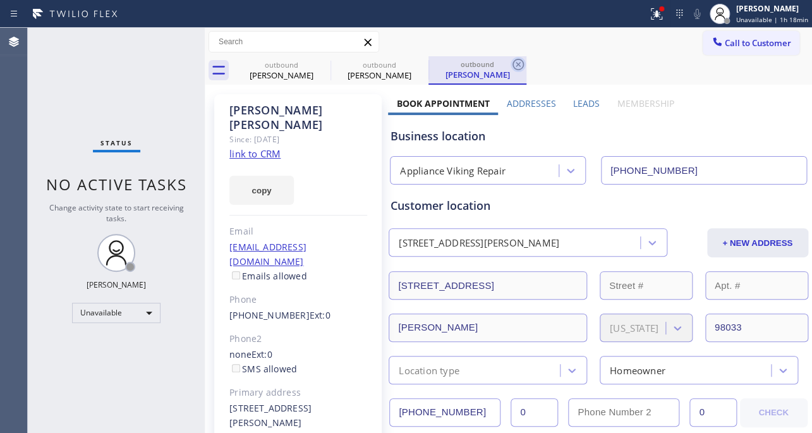
click at [516, 65] on icon at bounding box center [517, 64] width 15 height 15
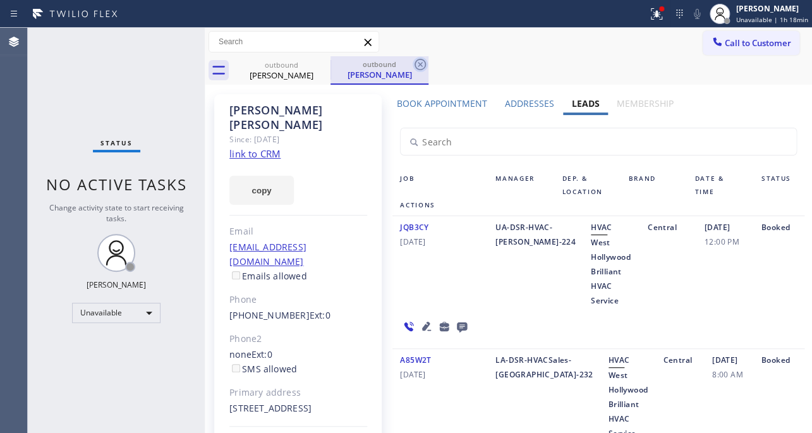
click at [418, 67] on icon at bounding box center [419, 64] width 15 height 15
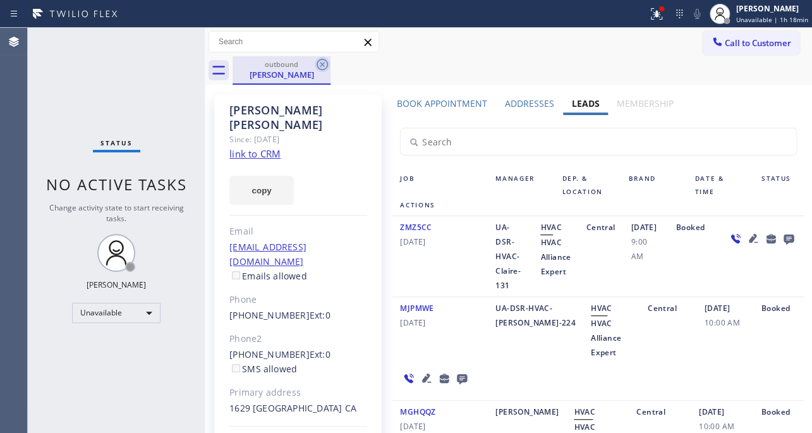
click at [321, 64] on icon at bounding box center [322, 64] width 15 height 15
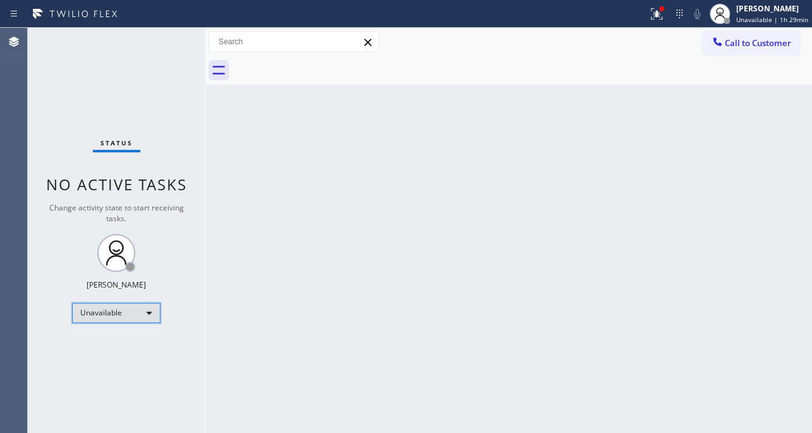
click at [141, 309] on div "Unavailable" at bounding box center [116, 313] width 88 height 20
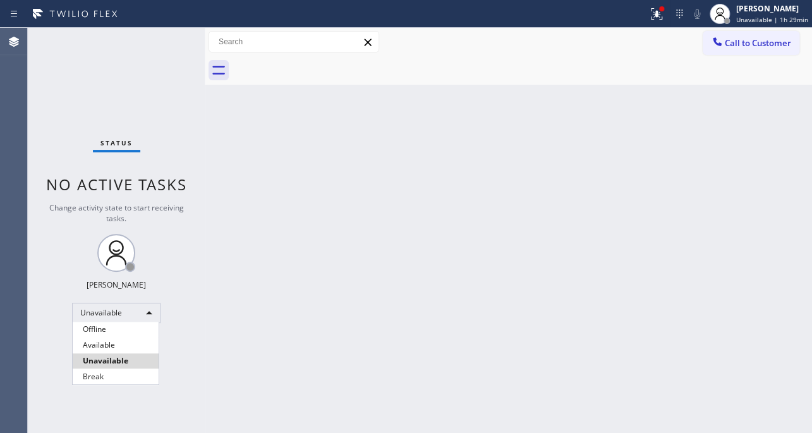
click at [748, 17] on div at bounding box center [406, 216] width 812 height 433
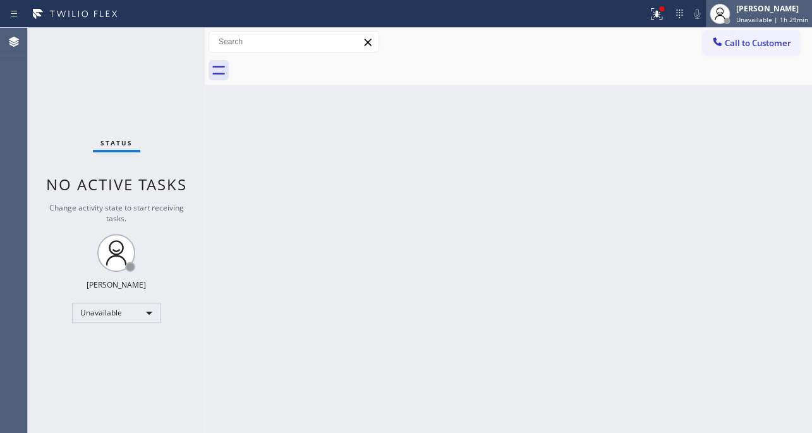
click at [736, 16] on span "Unavailable | 1h 29min" at bounding box center [772, 19] width 72 height 9
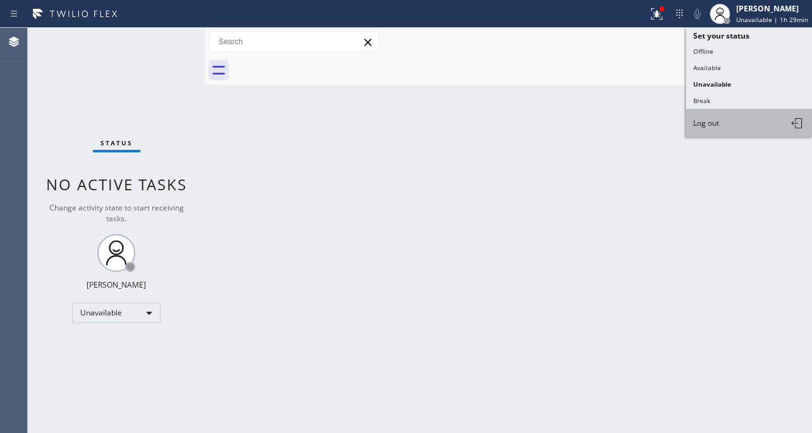
click at [708, 123] on span "Log out" at bounding box center [706, 122] width 26 height 11
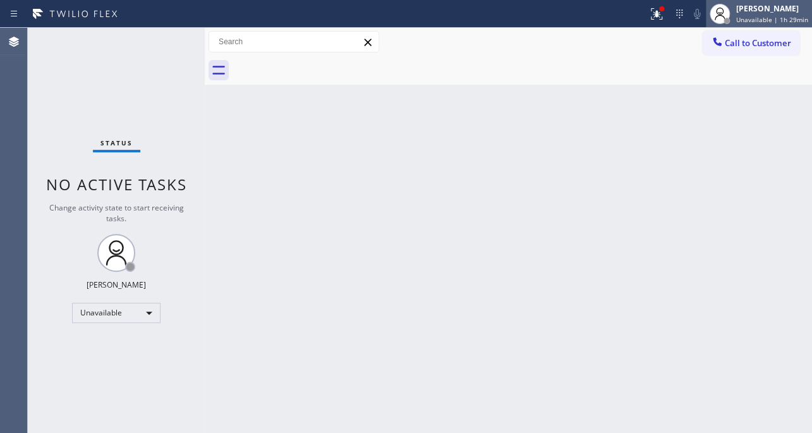
click at [747, 13] on div "[PERSON_NAME]" at bounding box center [772, 8] width 72 height 11
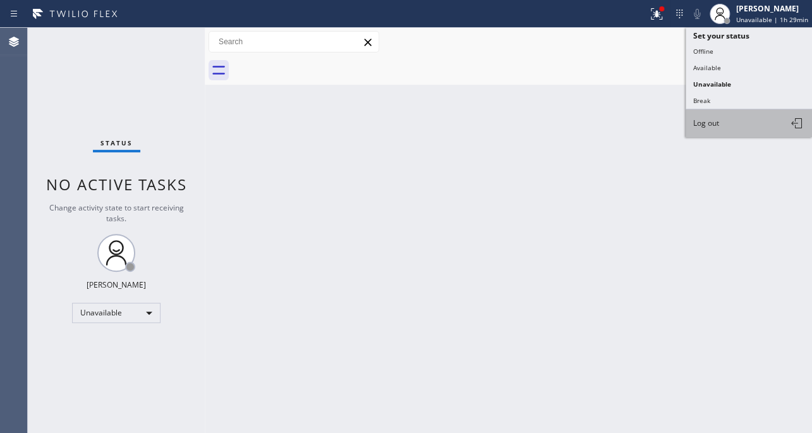
click at [706, 126] on span "Log out" at bounding box center [706, 122] width 26 height 11
